Goal: Information Seeking & Learning: Learn about a topic

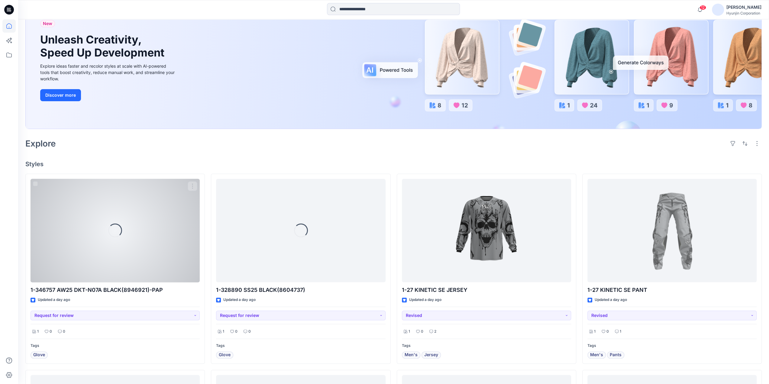
scroll to position [60, 0]
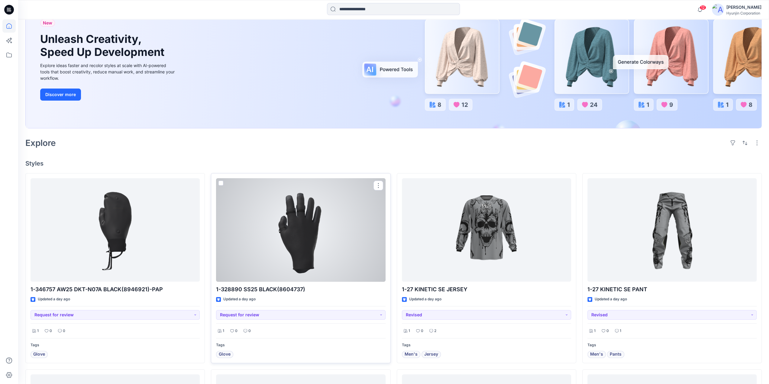
click at [340, 256] on div at bounding box center [300, 230] width 169 height 104
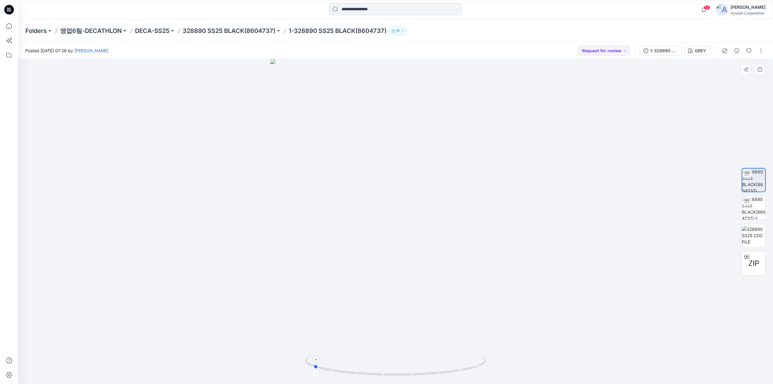
drag, startPoint x: 461, startPoint y: 371, endPoint x: 378, endPoint y: 368, distance: 82.5
click at [378, 368] on icon at bounding box center [396, 366] width 183 height 23
click at [766, 205] on img at bounding box center [754, 208] width 24 height 24
drag, startPoint x: 455, startPoint y: 372, endPoint x: 531, endPoint y: 368, distance: 75.9
click at [531, 368] on div at bounding box center [395, 221] width 755 height 325
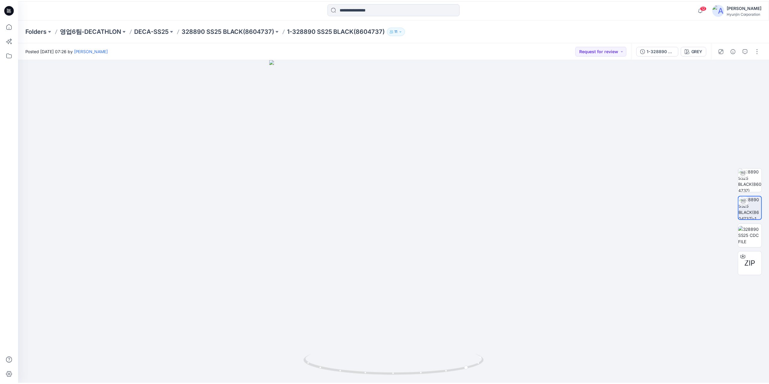
scroll to position [60, 0]
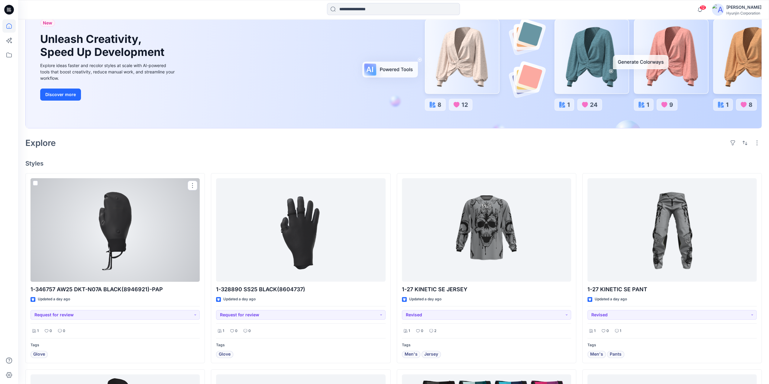
drag, startPoint x: 160, startPoint y: 242, endPoint x: 258, endPoint y: 239, distance: 97.9
click at [160, 242] on div at bounding box center [115, 230] width 169 height 104
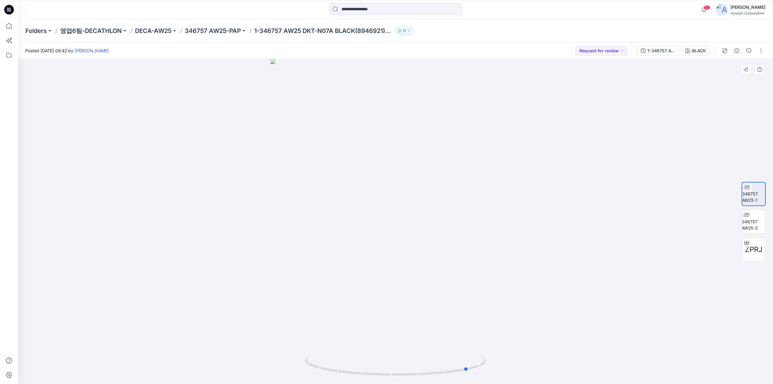
drag, startPoint x: 349, startPoint y: 376, endPoint x: 568, endPoint y: 299, distance: 232.0
click at [422, 377] on icon at bounding box center [396, 366] width 183 height 23
click at [761, 227] on img at bounding box center [754, 221] width 24 height 19
drag, startPoint x: 362, startPoint y: 379, endPoint x: 421, endPoint y: 382, distance: 58.7
click at [421, 382] on img at bounding box center [395, 369] width 181 height 29
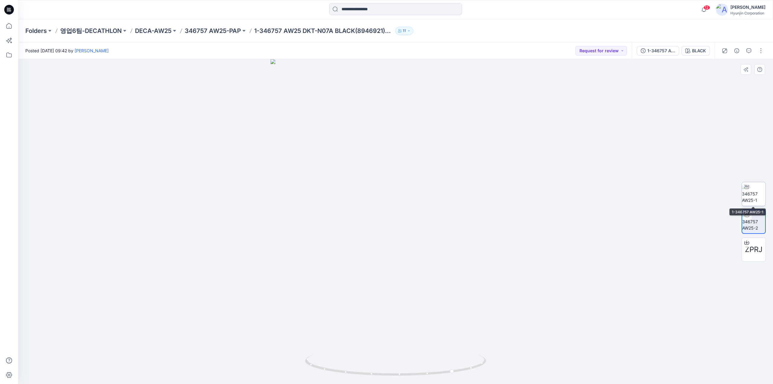
click at [757, 197] on img at bounding box center [754, 193] width 24 height 19
drag, startPoint x: 417, startPoint y: 374, endPoint x: 392, endPoint y: 374, distance: 25.4
click at [392, 374] on icon at bounding box center [396, 366] width 183 height 23
click at [764, 218] on img at bounding box center [754, 221] width 24 height 19
drag, startPoint x: 354, startPoint y: 373, endPoint x: 448, endPoint y: 369, distance: 93.7
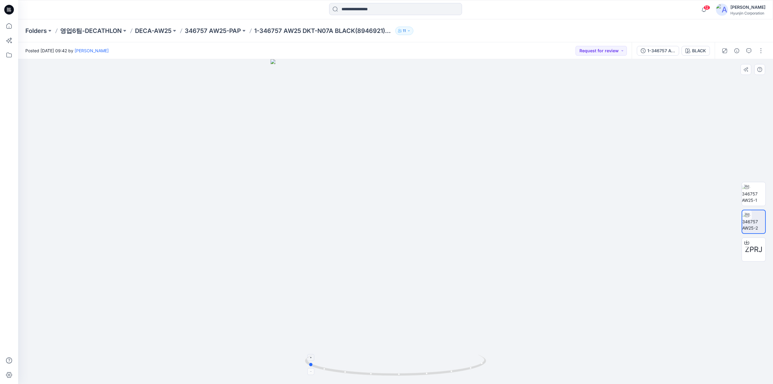
click at [448, 369] on icon at bounding box center [396, 366] width 183 height 23
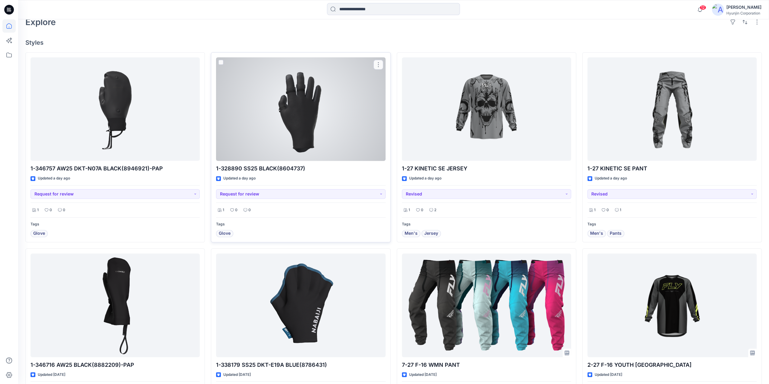
scroll to position [363, 0]
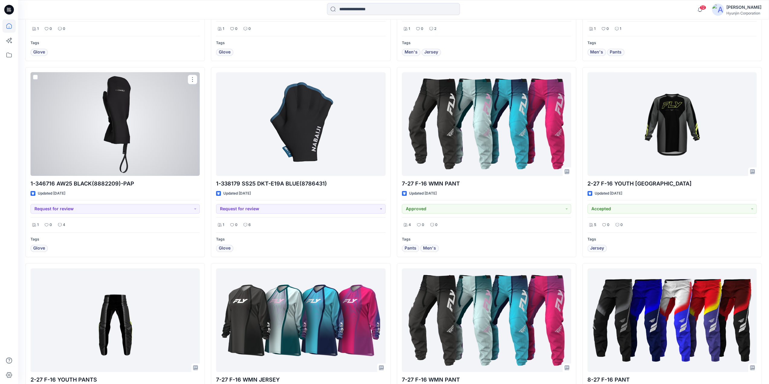
drag, startPoint x: 141, startPoint y: 152, endPoint x: 152, endPoint y: 151, distance: 11.5
click at [141, 152] on div at bounding box center [115, 124] width 169 height 104
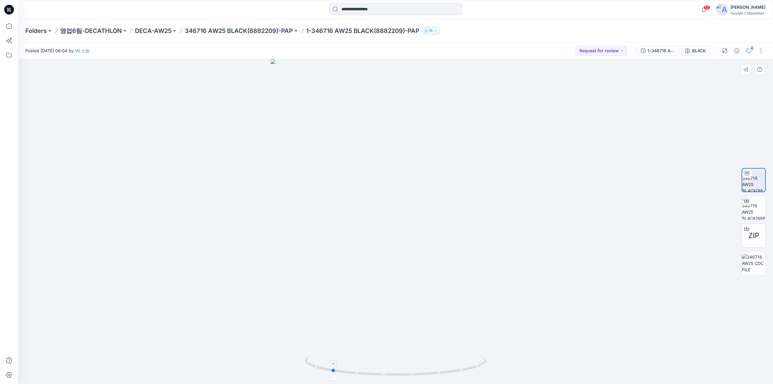
drag, startPoint x: 459, startPoint y: 370, endPoint x: 382, endPoint y: 360, distance: 78.3
click at [386, 372] on icon at bounding box center [396, 366] width 183 height 23
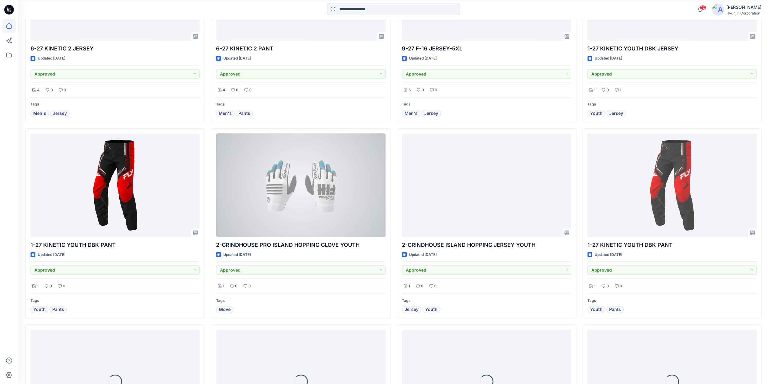
scroll to position [1634, 0]
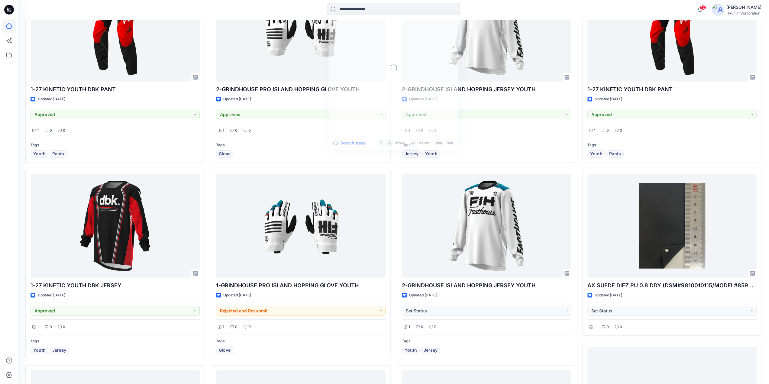
click at [373, 10] on input at bounding box center [393, 9] width 133 height 12
paste input "*********"
type input "******"
